Goal: Check status: Check status

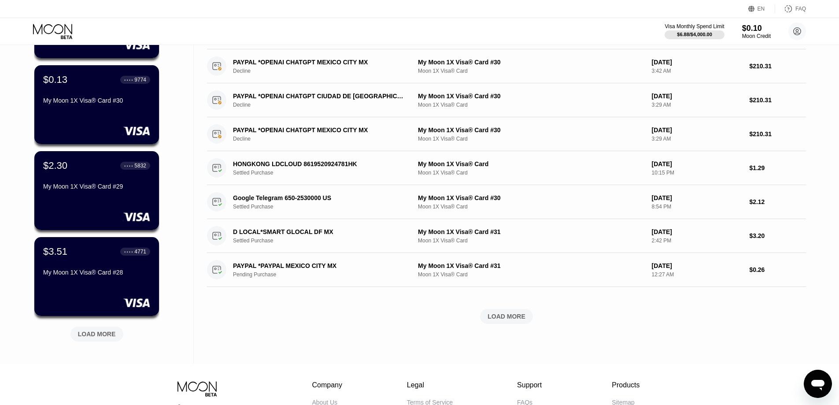
scroll to position [220, 0]
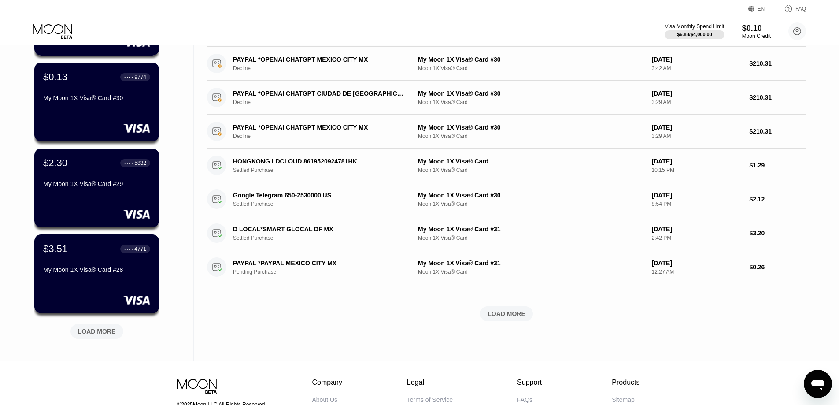
click at [91, 329] on div "LOAD MORE" at bounding box center [97, 331] width 38 height 8
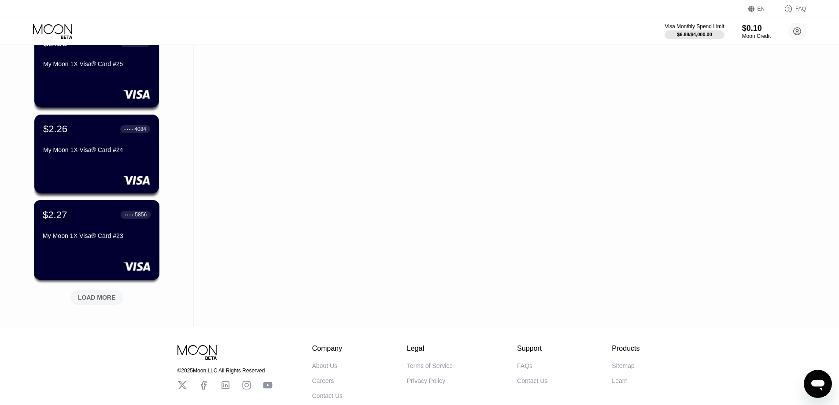
scroll to position [705, 0]
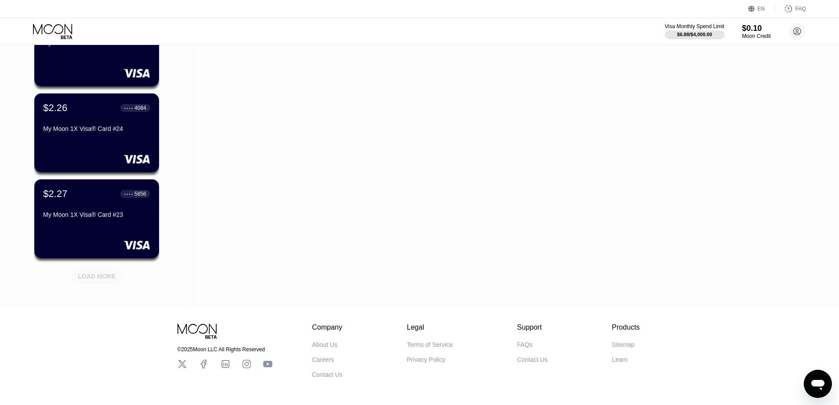
click at [99, 280] on div "LOAD MORE" at bounding box center [97, 276] width 38 height 8
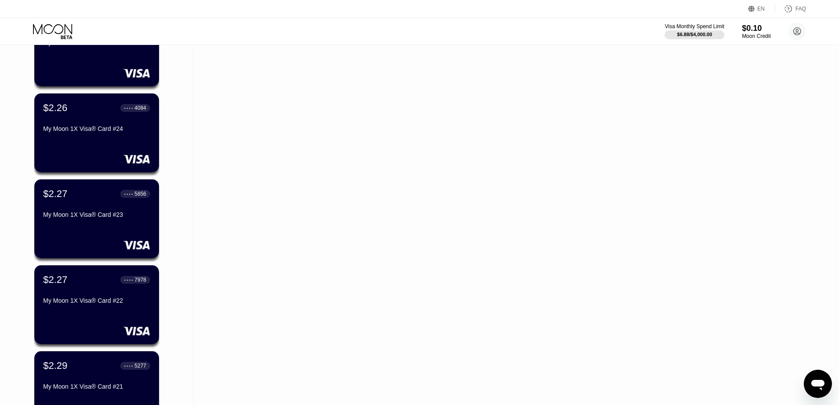
click at [110, 228] on div "$2.27 ● ● ● ● 5856 My Moon 1X Visa® Card #23" at bounding box center [96, 218] width 125 height 79
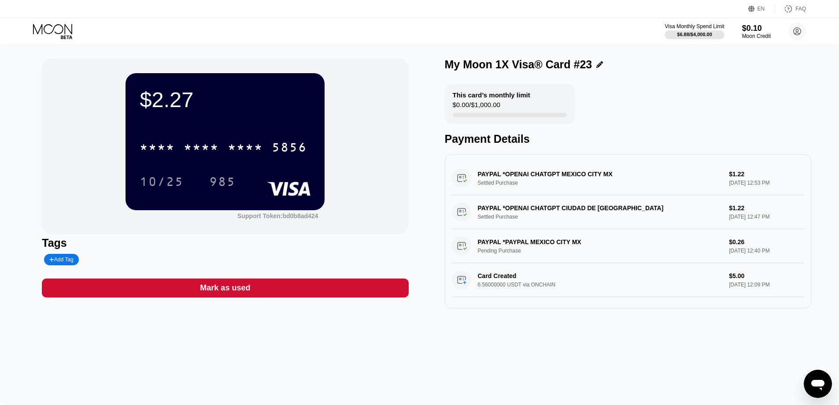
click at [227, 156] on div "* * * * * * * * * * * * 5856" at bounding box center [223, 147] width 178 height 22
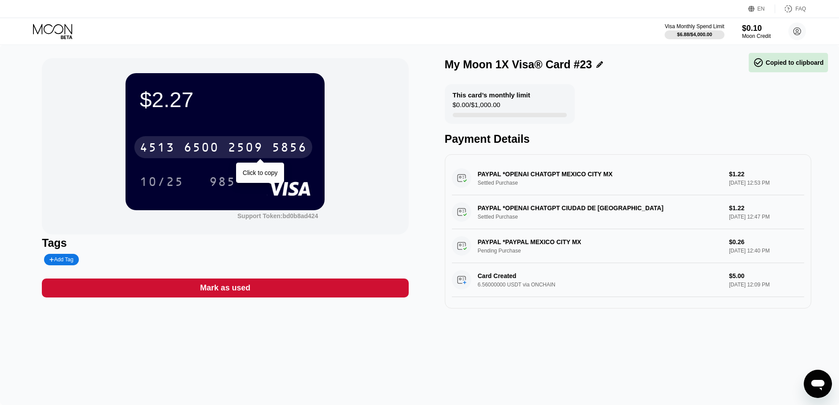
click at [227, 156] on div "[CREDIT_CARD_NUMBER]" at bounding box center [223, 147] width 178 height 22
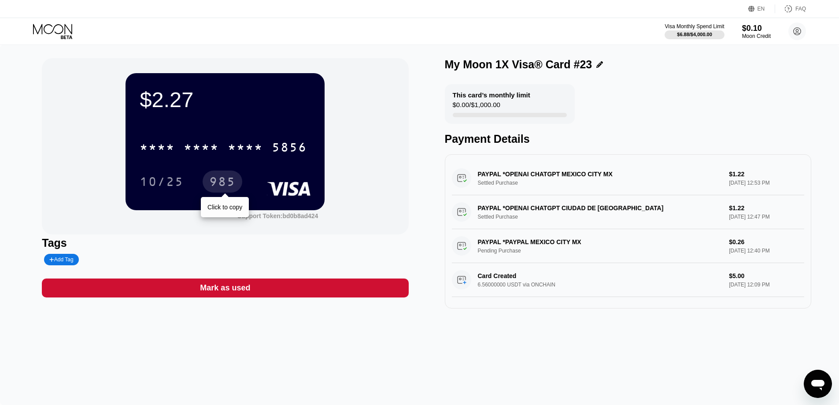
click at [179, 182] on div "10/25" at bounding box center [162, 183] width 44 height 14
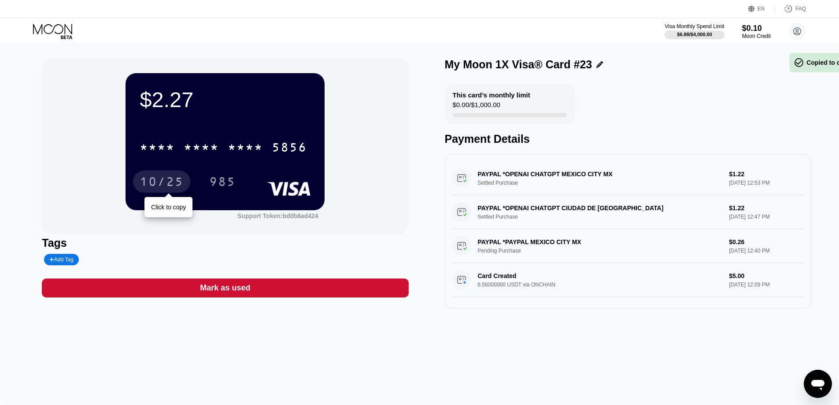
click at [178, 181] on div "10/25" at bounding box center [162, 183] width 44 height 14
click at [231, 175] on div "985" at bounding box center [223, 181] width 40 height 22
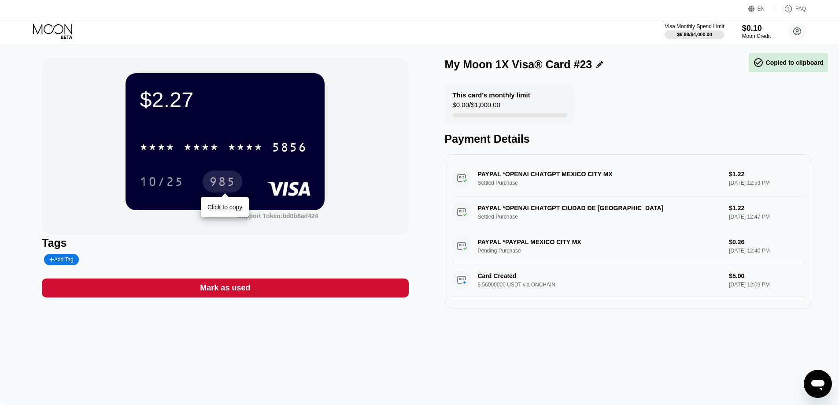
click at [229, 177] on div "985" at bounding box center [222, 183] width 26 height 14
click at [233, 177] on div "985" at bounding box center [222, 183] width 26 height 14
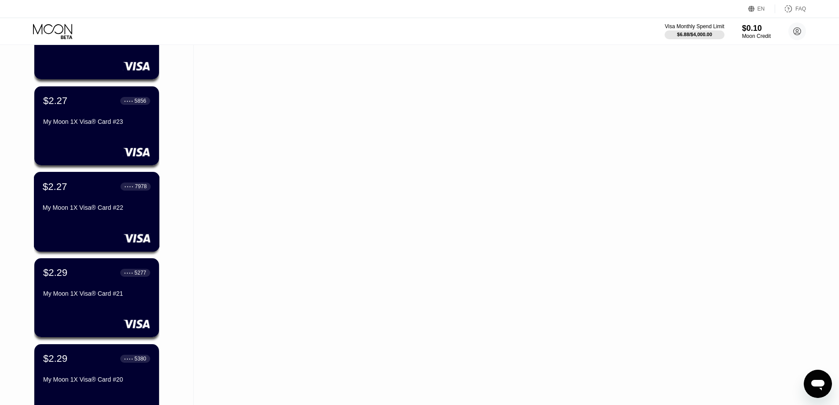
scroll to position [793, 0]
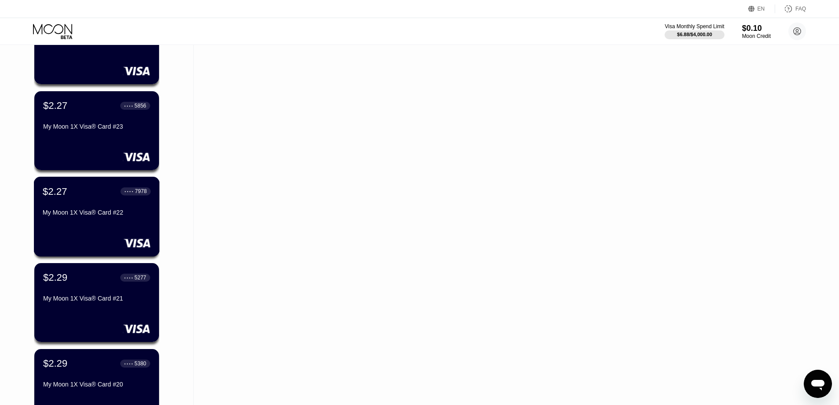
click at [123, 201] on div "$2.27 ● ● ● ● 7978 My Moon 1X Visa® Card #22" at bounding box center [97, 202] width 108 height 34
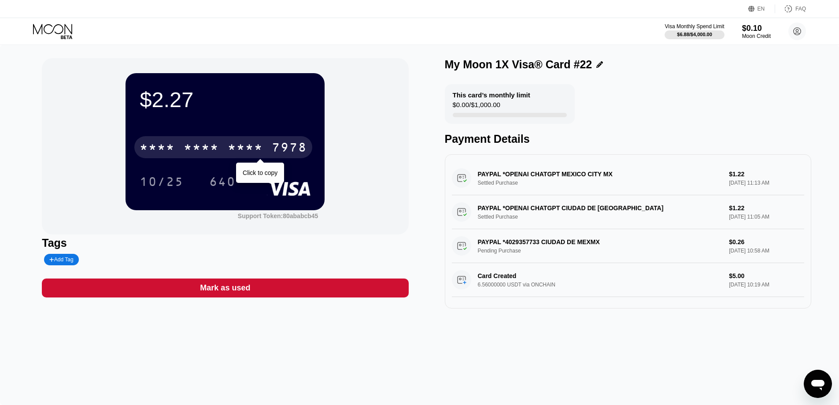
click at [237, 138] on div "* * * * * * * * * * * * 7978" at bounding box center [223, 147] width 178 height 22
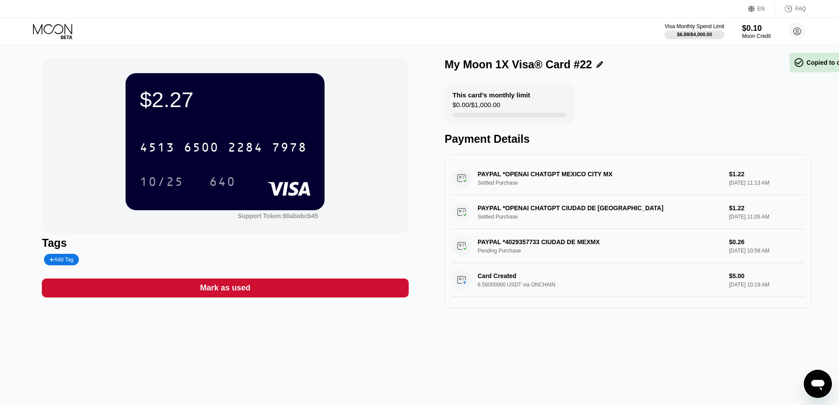
click at [237, 137] on div "[CREDIT_CARD_NUMBER]" at bounding box center [225, 144] width 171 height 30
click at [162, 180] on div "10/25" at bounding box center [162, 183] width 44 height 14
click at [211, 179] on div "640" at bounding box center [222, 183] width 26 height 14
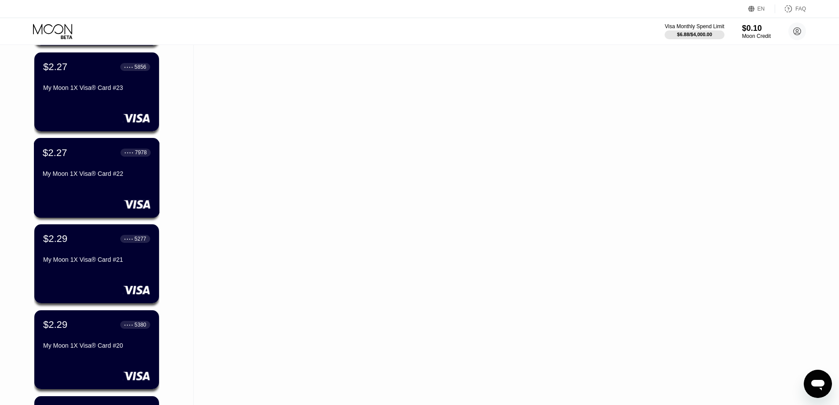
scroll to position [837, 0]
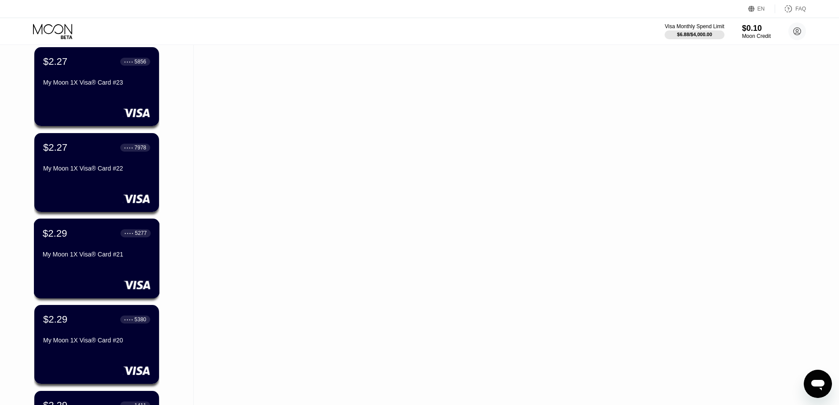
click at [122, 261] on div "My Moon 1X Visa® Card #21" at bounding box center [97, 256] width 108 height 11
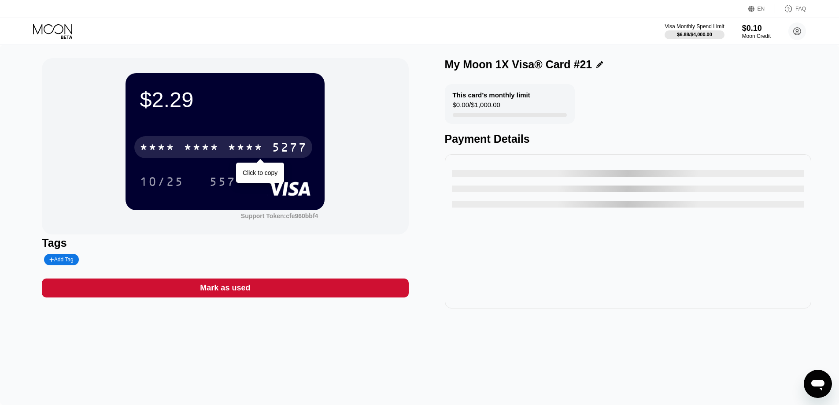
click at [179, 150] on div "* * * * * * * * * * * * 5277" at bounding box center [223, 147] width 178 height 22
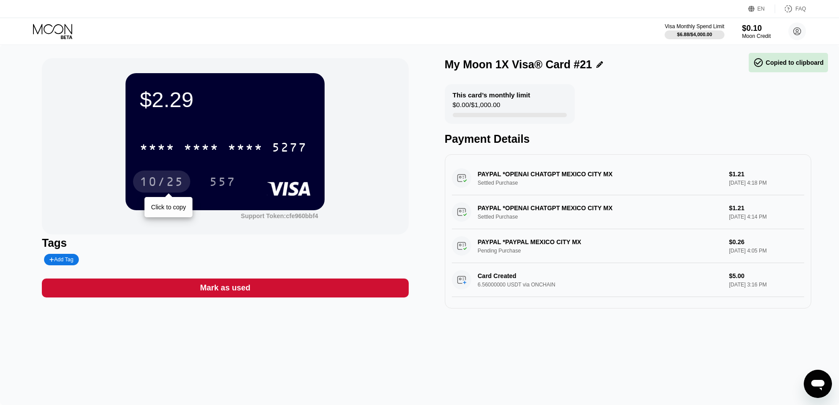
click at [144, 180] on div "10/25" at bounding box center [162, 183] width 44 height 14
drag, startPoint x: 230, startPoint y: 188, endPoint x: 225, endPoint y: 181, distance: 8.6
click at [231, 188] on div "557" at bounding box center [222, 183] width 26 height 14
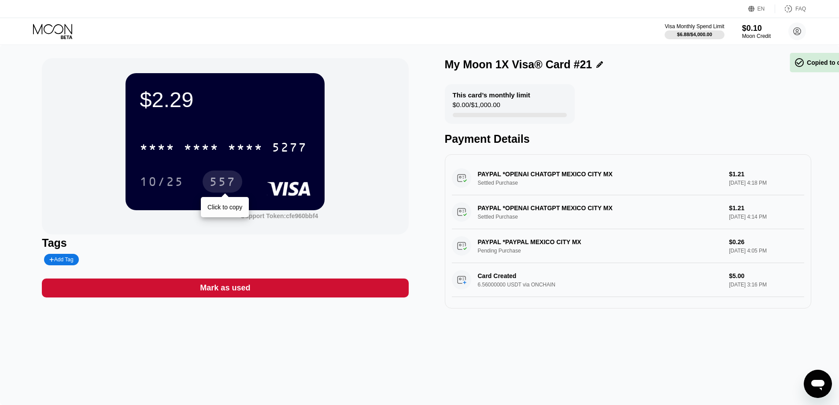
click at [218, 177] on div "557" at bounding box center [223, 181] width 40 height 22
